Goal: Task Accomplishment & Management: Complete application form

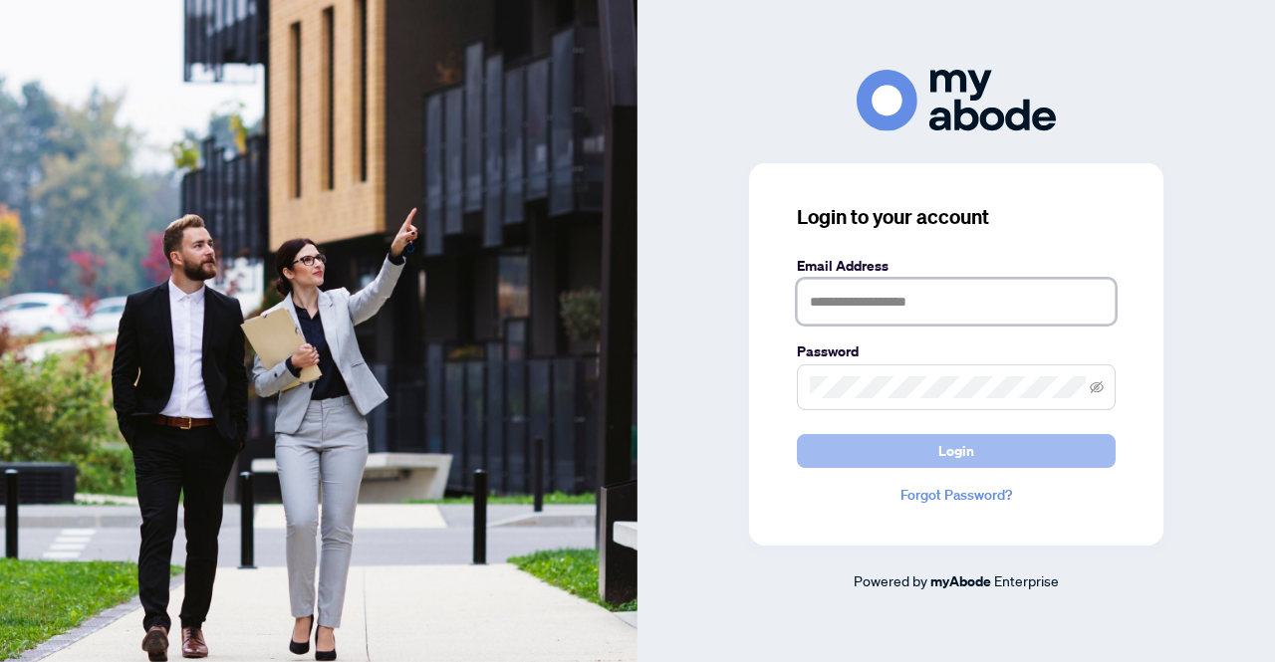
type input "**********"
click at [924, 457] on button "Login" at bounding box center [956, 451] width 319 height 34
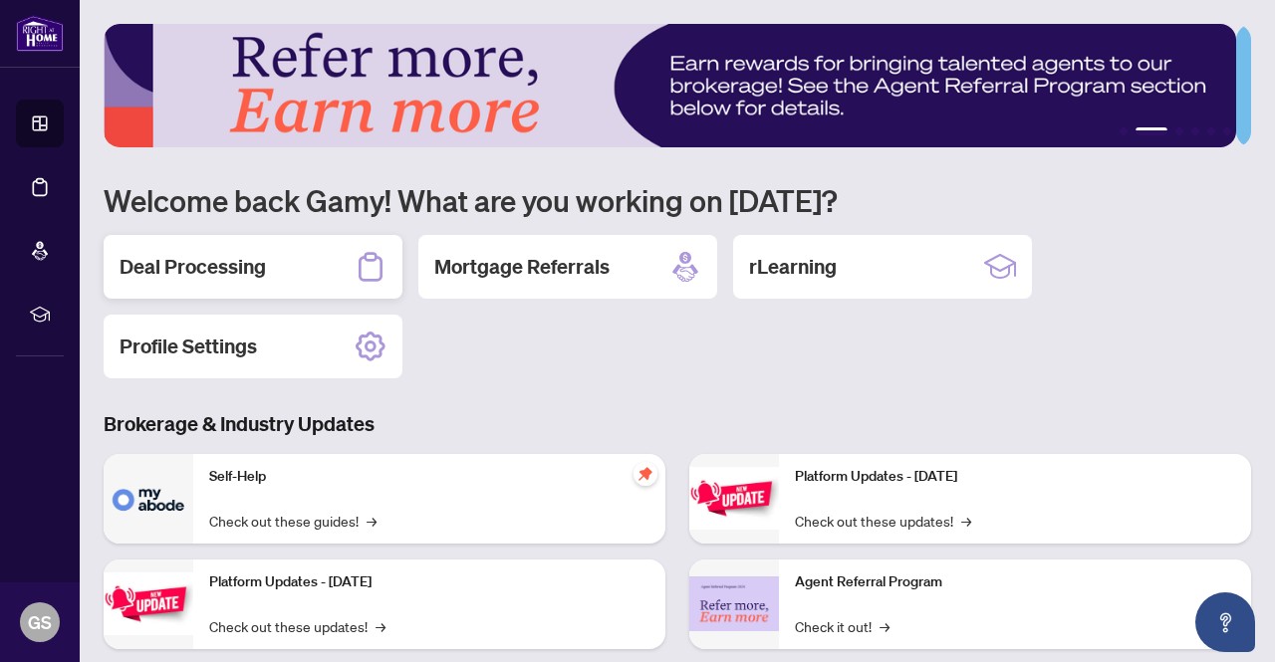
click at [245, 263] on h2 "Deal Processing" at bounding box center [193, 267] width 146 height 28
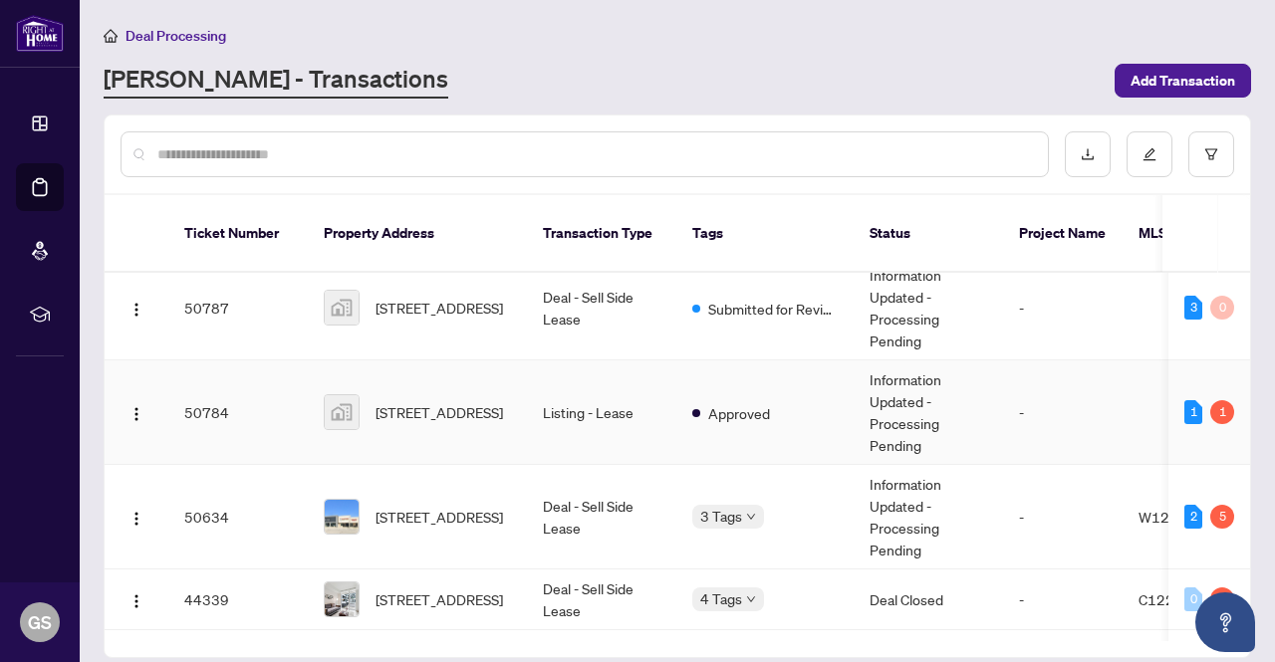
scroll to position [199, 0]
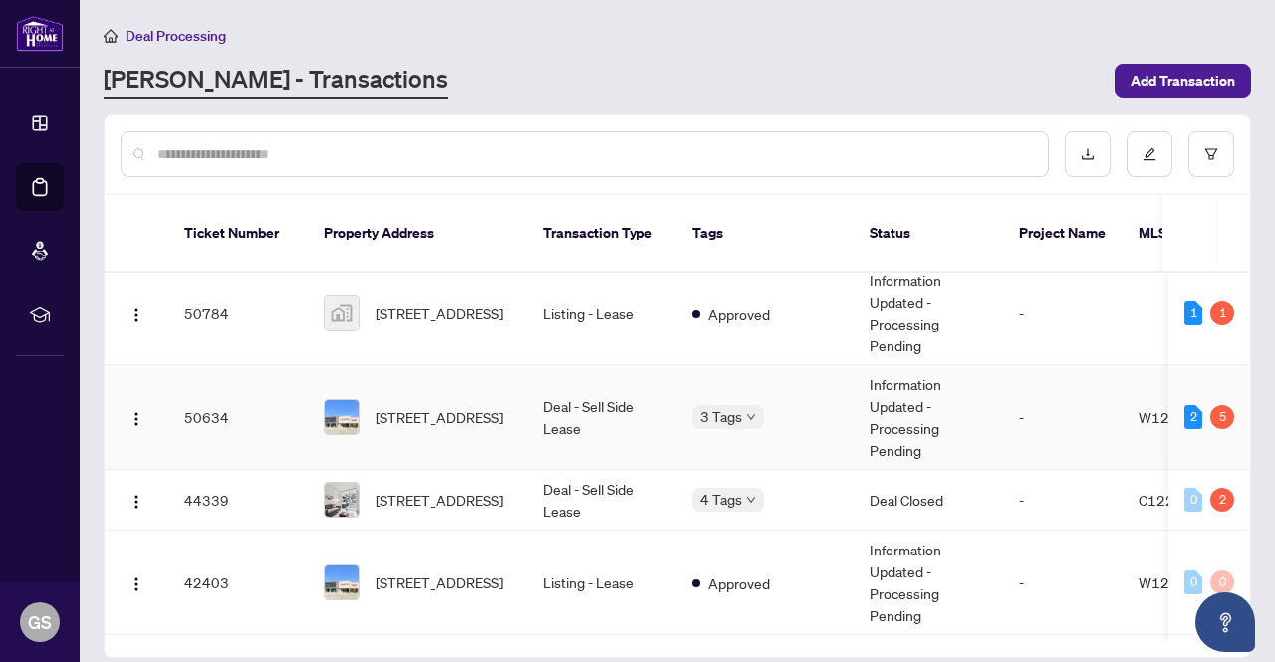
click at [612, 414] on td "Deal - Sell Side Lease" at bounding box center [601, 417] width 149 height 105
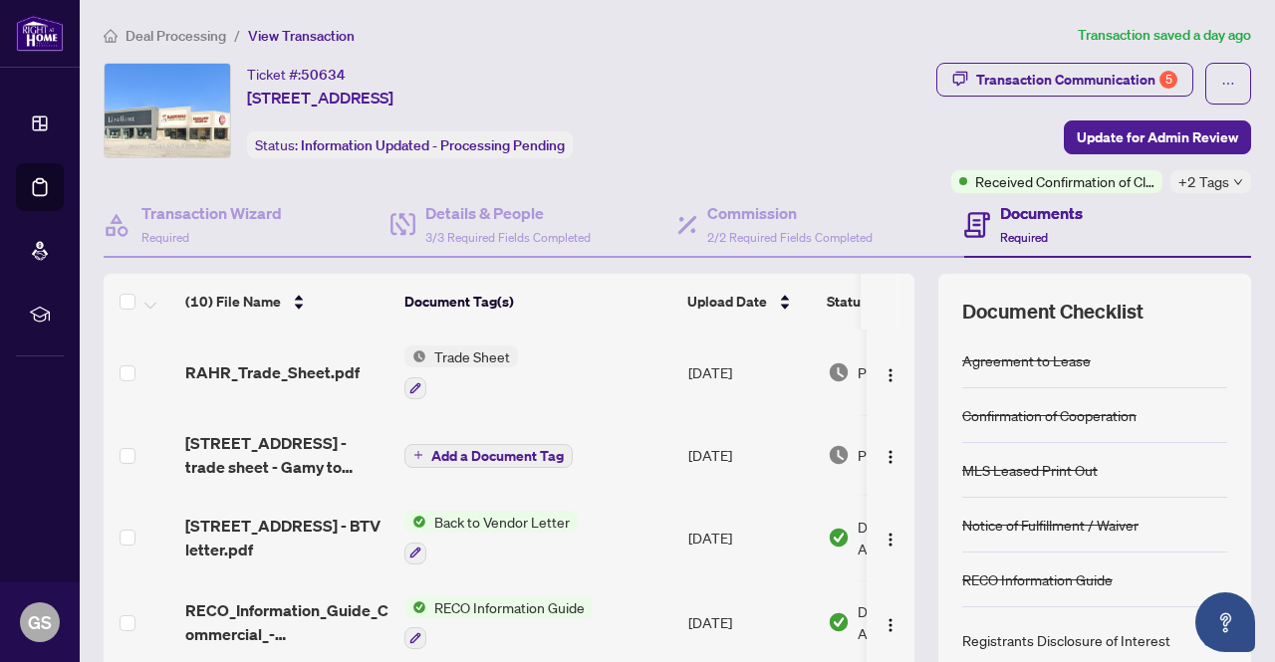
click at [1147, 342] on div "Agreement to Lease" at bounding box center [1094, 361] width 265 height 55
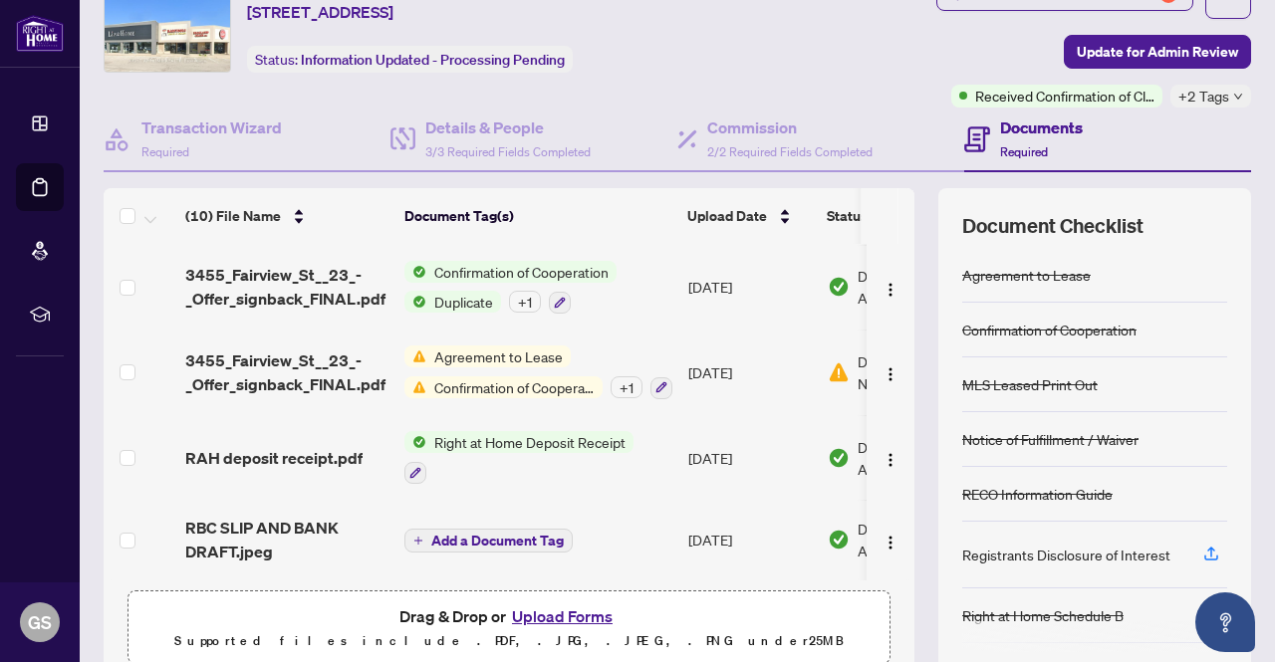
scroll to position [169, 0]
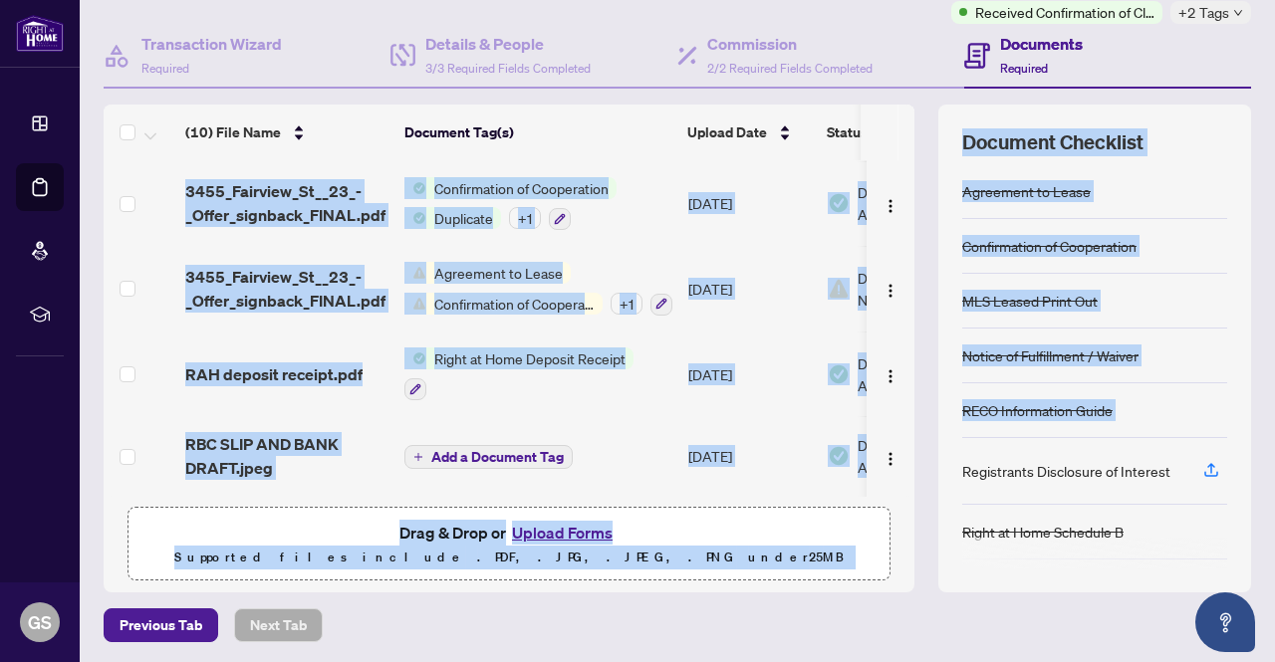
drag, startPoint x: 914, startPoint y: 441, endPoint x: 910, endPoint y: 493, distance: 51.9
click at [910, 493] on div "(10) File Name Document Tag(s) Upload Date Status (10) File Name Document Tag(s…" at bounding box center [677, 349] width 1147 height 488
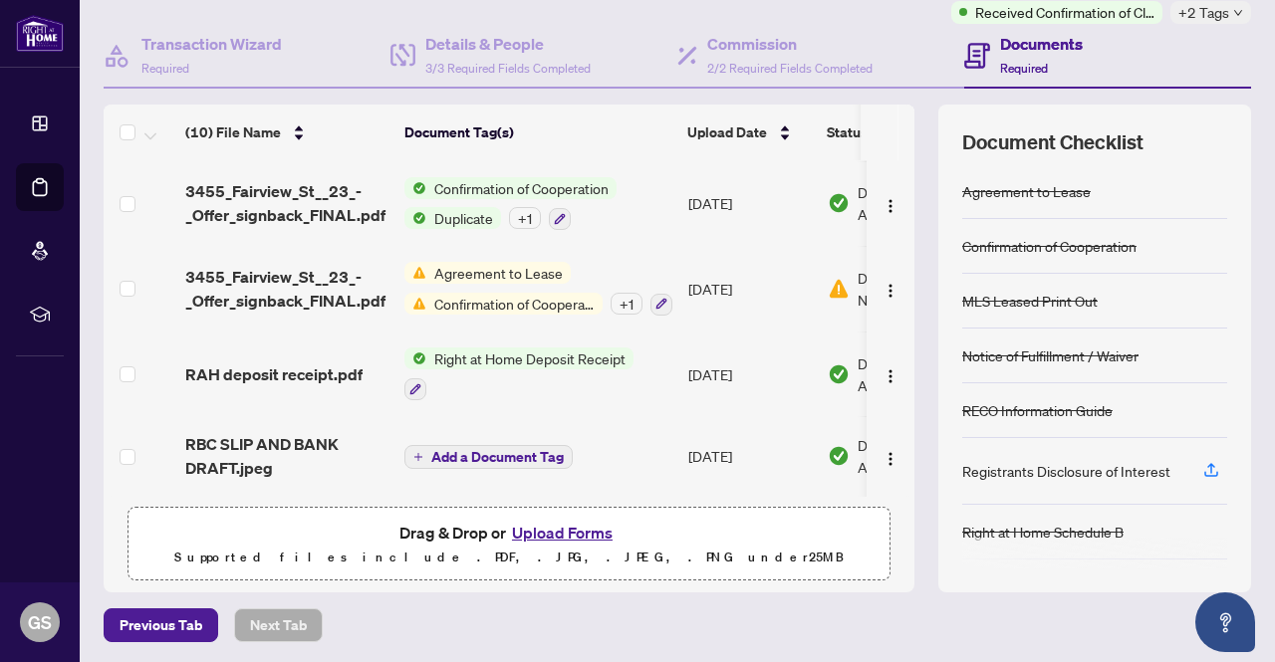
click at [914, 557] on div "(10) File Name Document Tag(s) Upload Date Status (10) File Name Document Tag(s…" at bounding box center [677, 349] width 1147 height 488
click at [568, 529] on button "Upload Forms" at bounding box center [562, 533] width 113 height 26
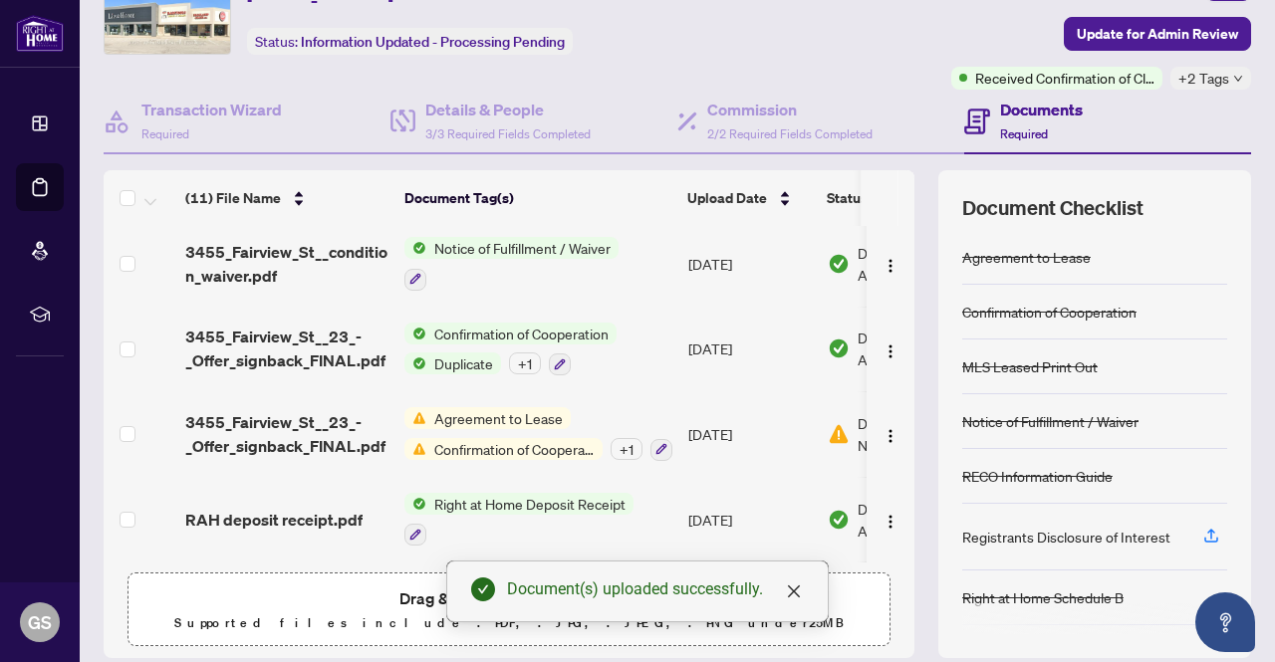
scroll to position [0, 0]
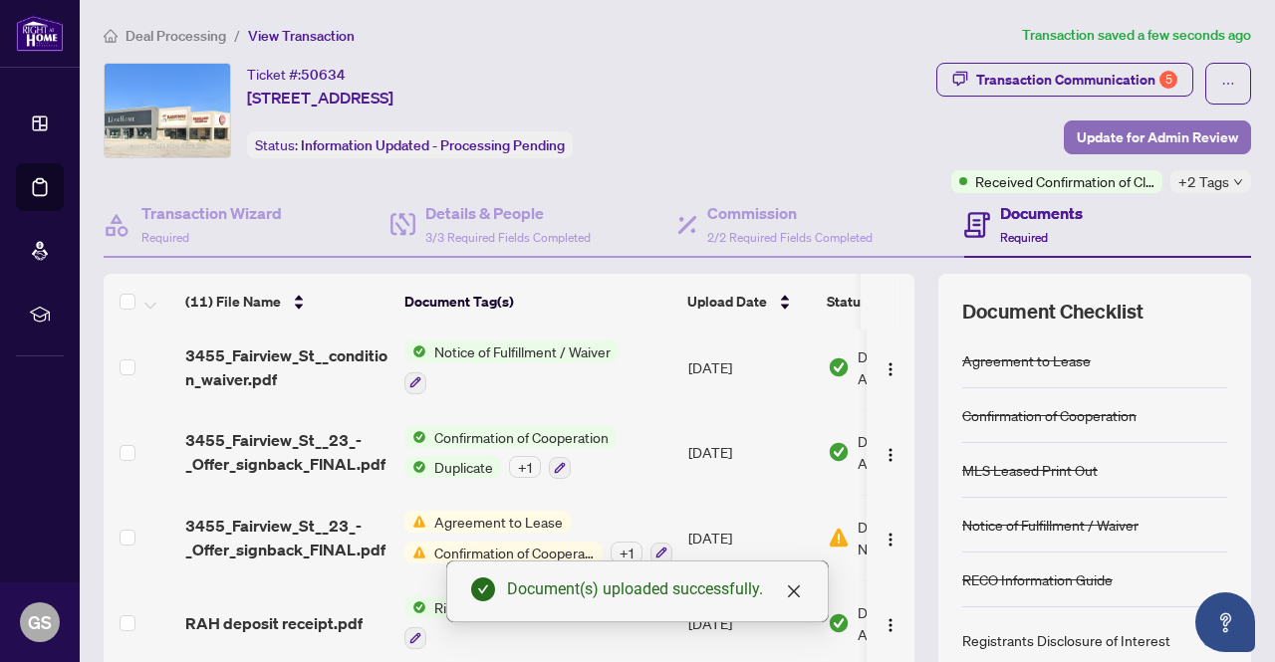
click at [1157, 134] on span "Update for Admin Review" at bounding box center [1157, 137] width 161 height 32
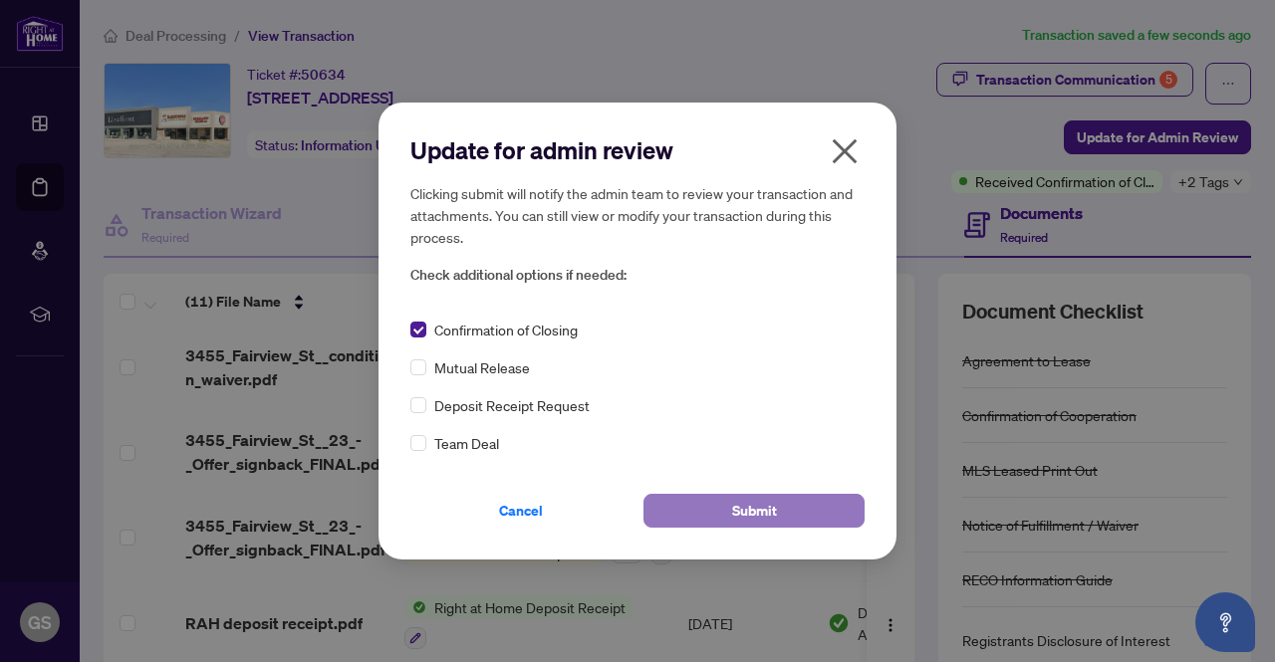
click at [773, 521] on span "Submit" at bounding box center [754, 511] width 45 height 32
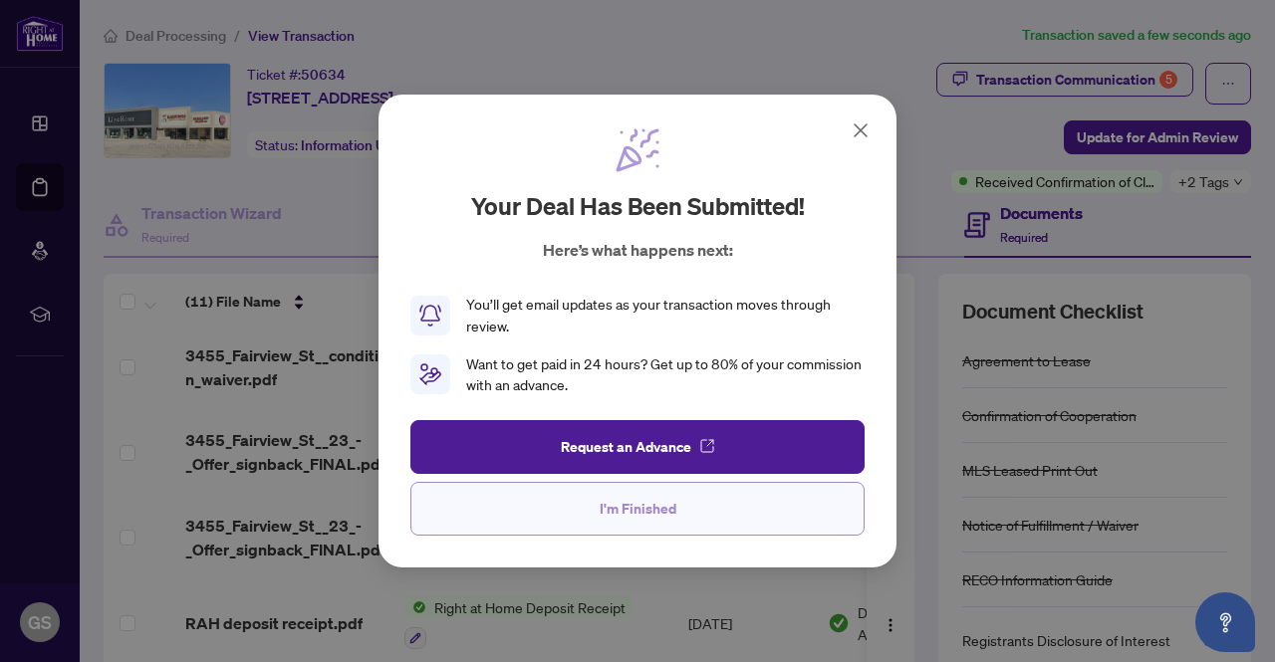
click at [719, 507] on button "I'm Finished" at bounding box center [637, 509] width 454 height 54
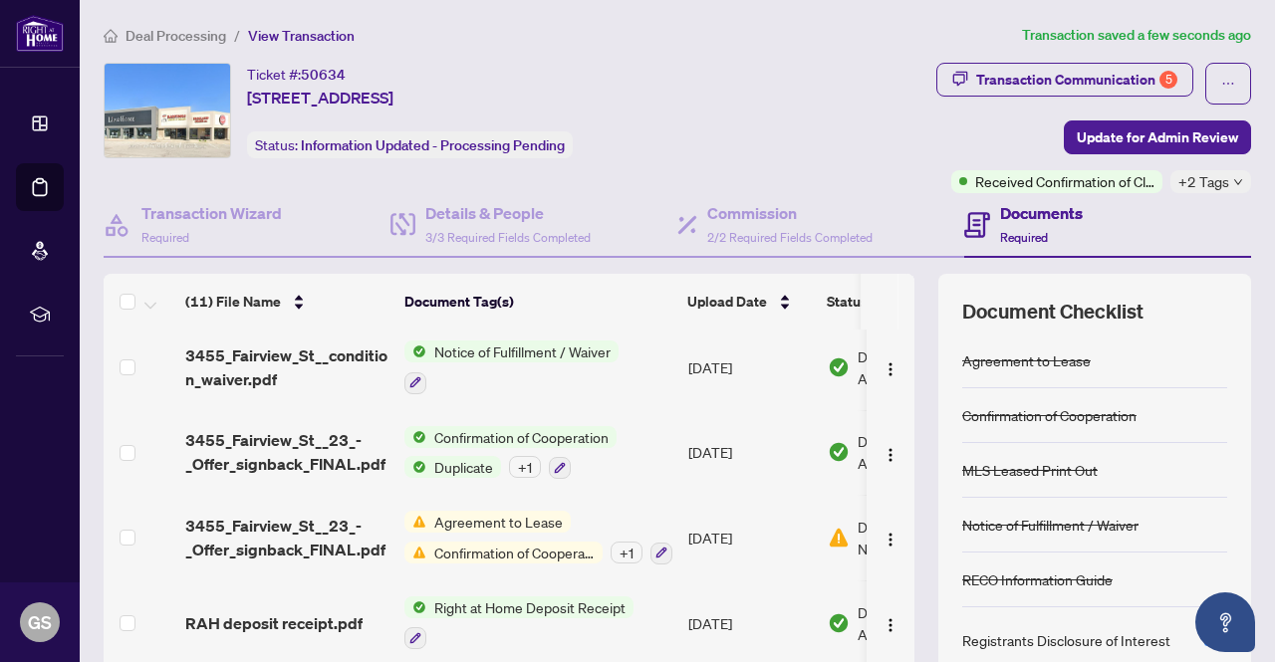
click at [568, 549] on span "Confirmation of Cooperation" at bounding box center [514, 553] width 176 height 22
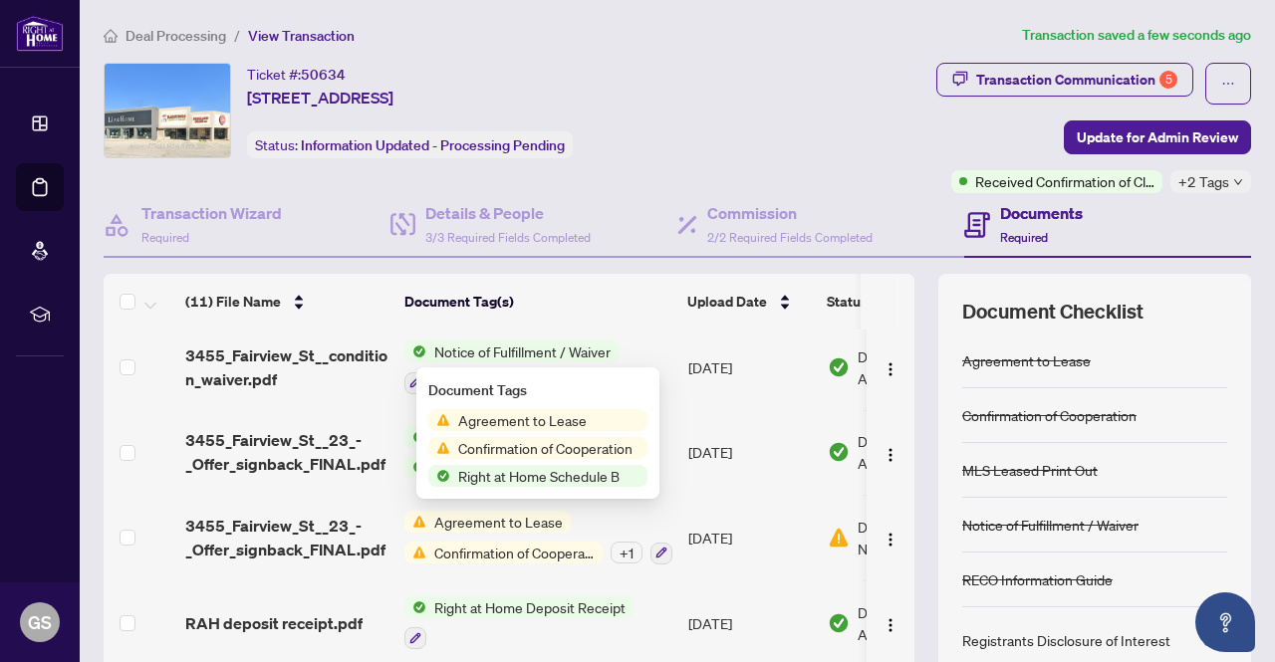
click at [550, 447] on span "Confirmation of Cooperation" at bounding box center [545, 448] width 190 height 22
